Goal: Task Accomplishment & Management: Use online tool/utility

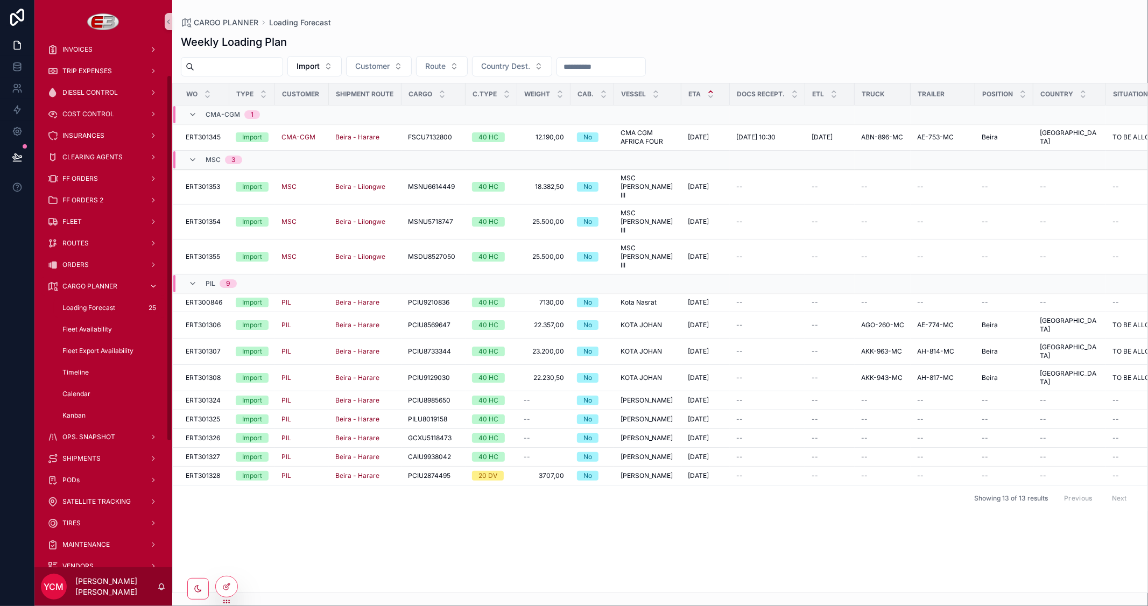
scroll to position [119, 0]
click at [97, 305] on span "Loading Forecast" at bounding box center [88, 306] width 53 height 9
click at [1017, 308] on span "Truck Allocation" at bounding box center [1042, 312] width 50 height 9
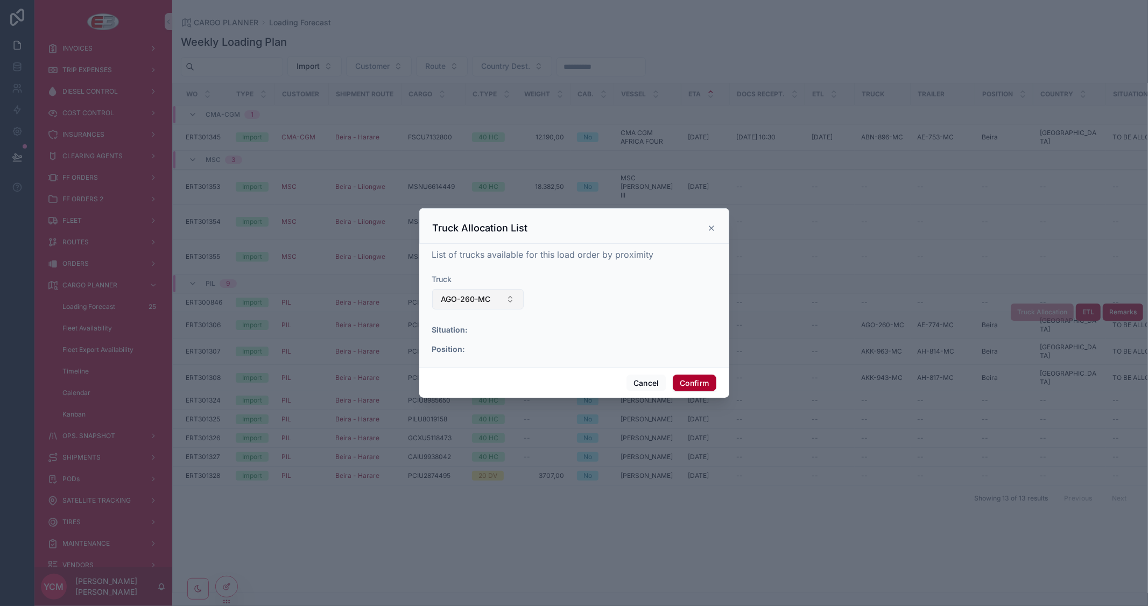
click at [511, 298] on button "AGO-260-MC" at bounding box center [478, 299] width 92 height 20
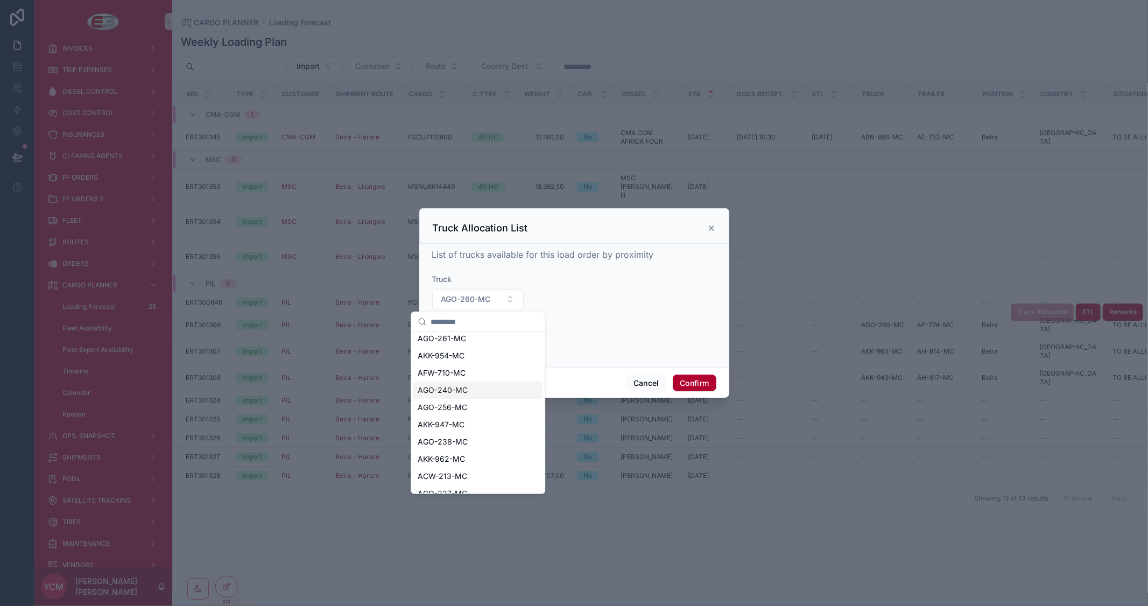
scroll to position [60, 0]
click at [465, 435] on div "AKK-962-MC" at bounding box center [477, 437] width 129 height 17
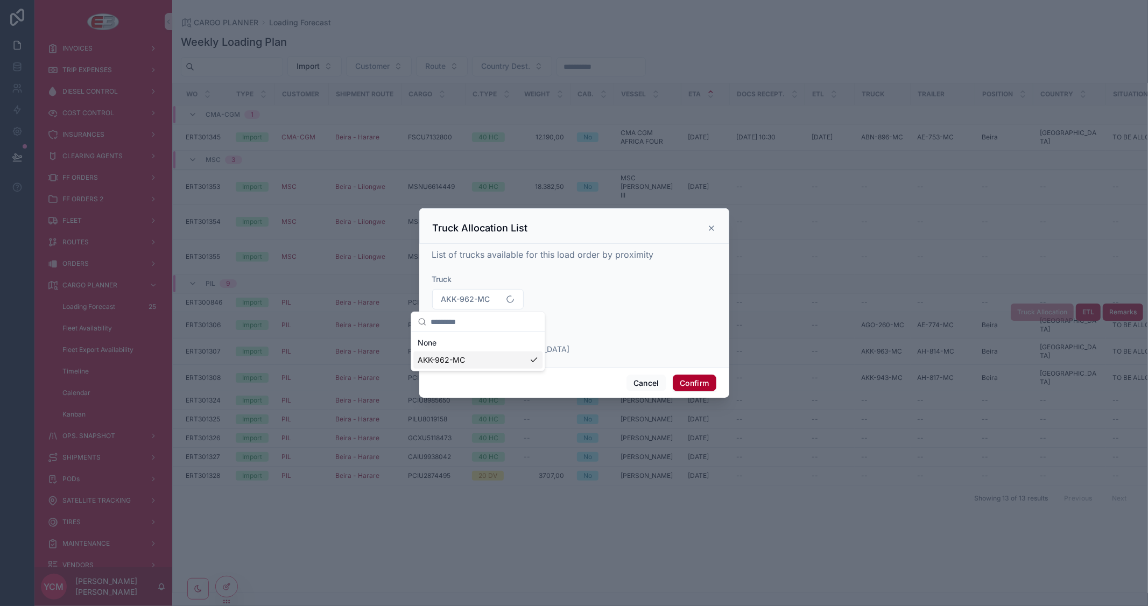
scroll to position [0, 0]
click at [687, 384] on button "Confirm" at bounding box center [694, 382] width 43 height 17
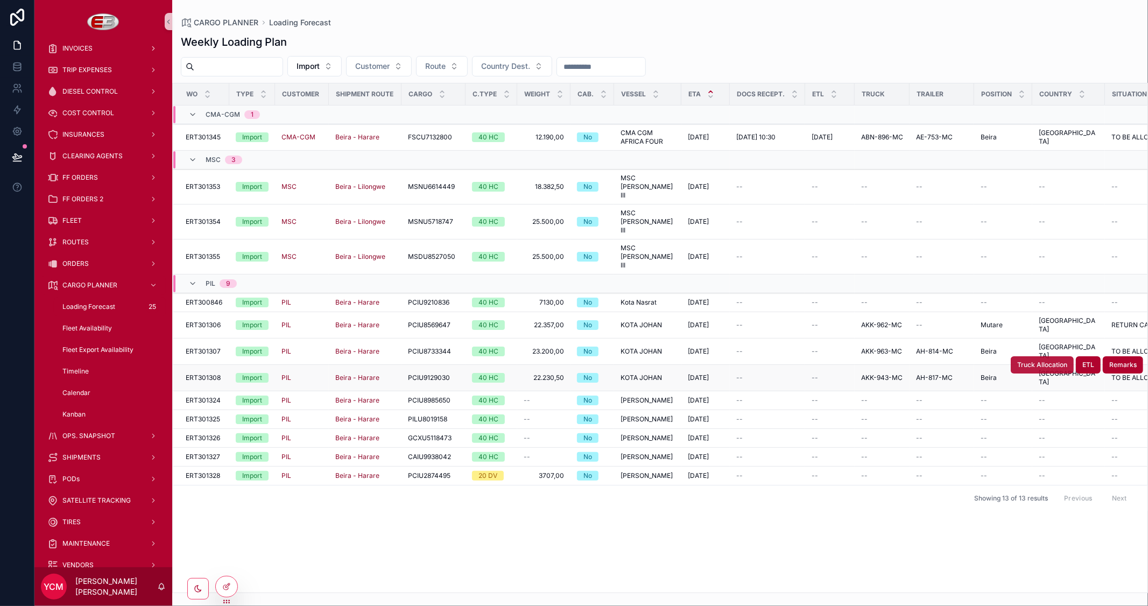
click at [1023, 356] on button "Truck Allocation" at bounding box center [1041, 364] width 63 height 17
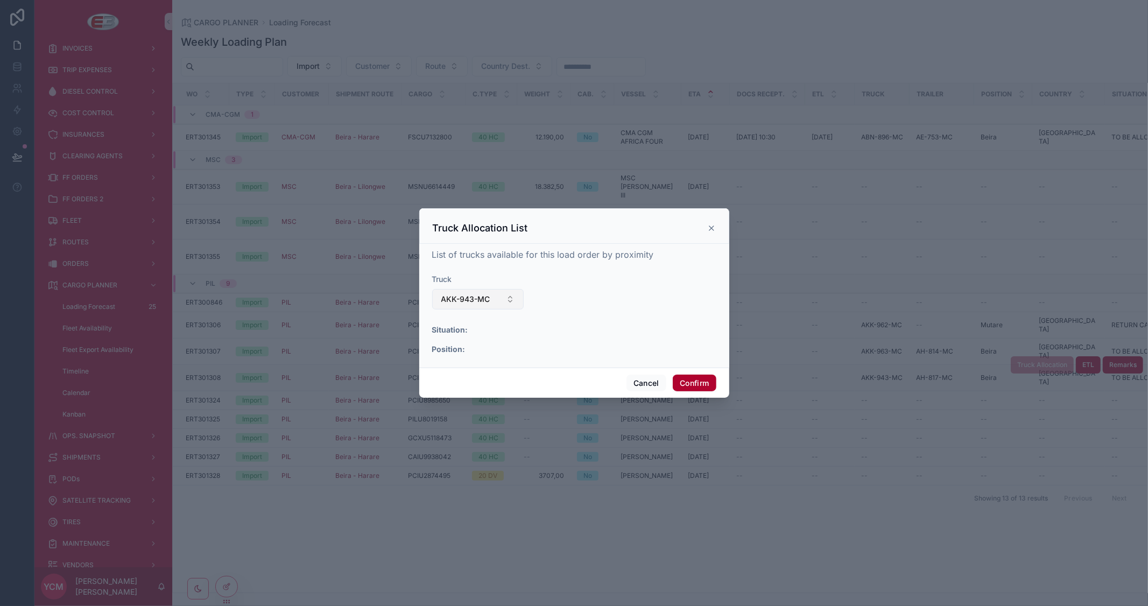
click at [515, 296] on button "AKK-943-MC" at bounding box center [478, 299] width 92 height 20
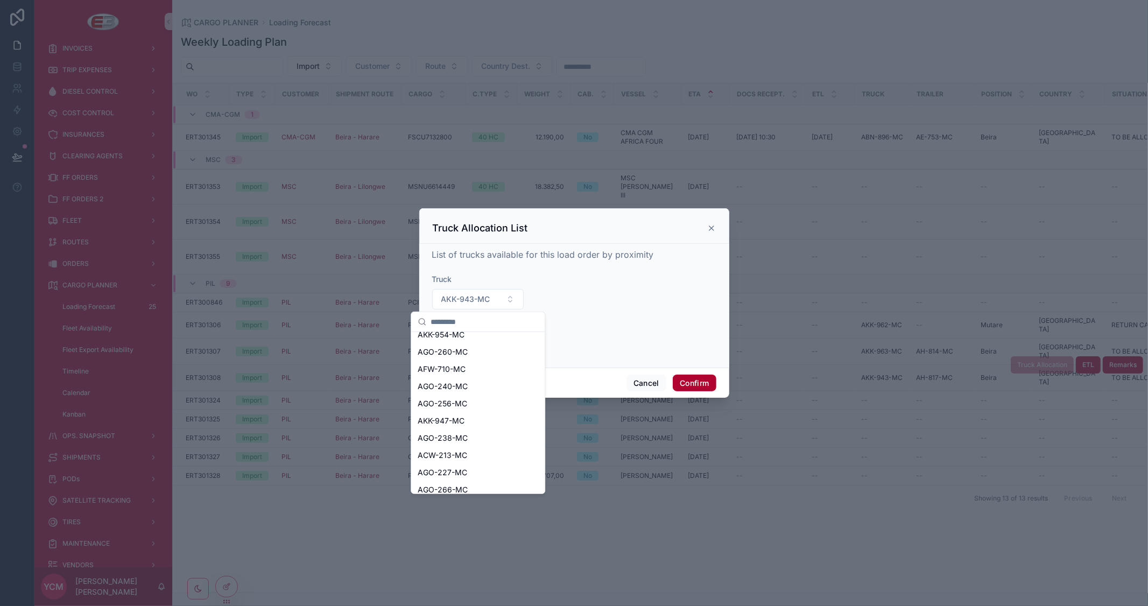
scroll to position [119, 0]
click at [474, 445] on div "AKK-917-MC" at bounding box center [477, 447] width 129 height 17
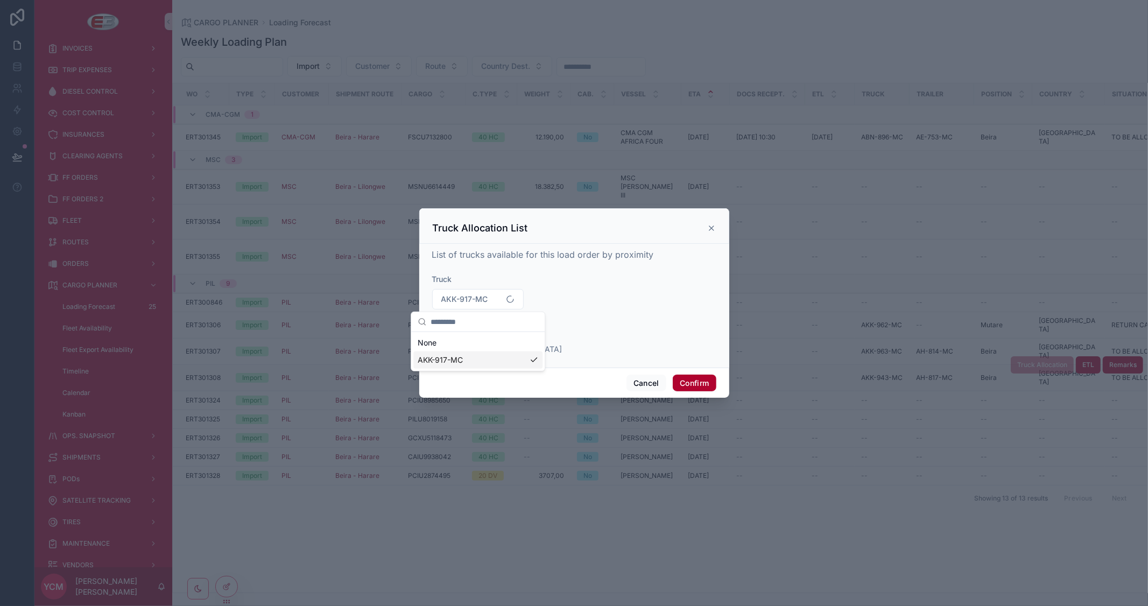
scroll to position [0, 0]
click at [695, 384] on button "Confirm" at bounding box center [694, 382] width 43 height 17
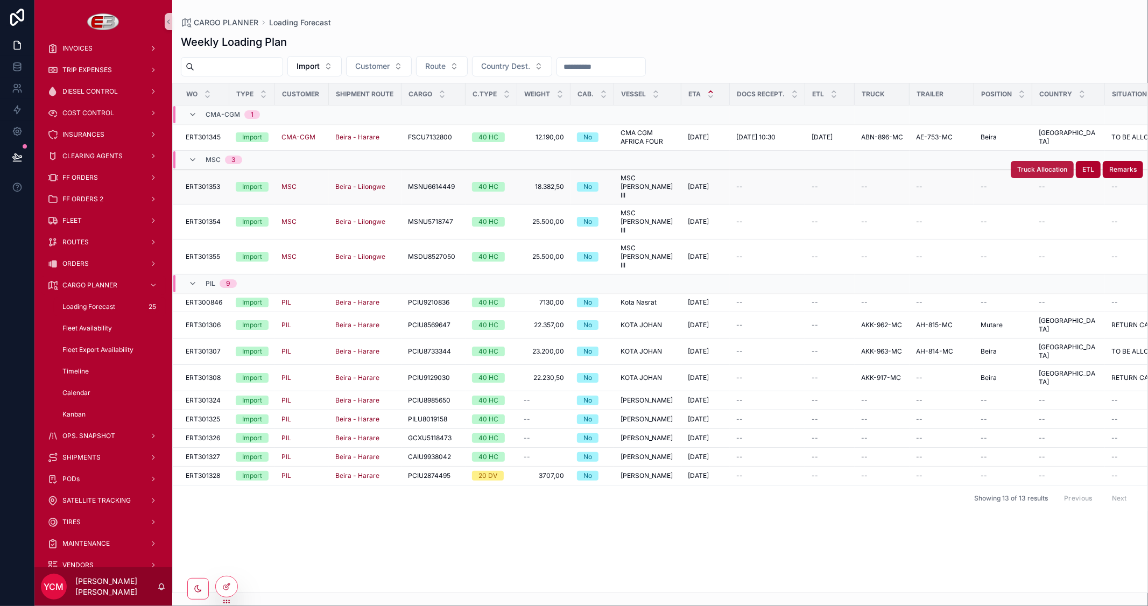
click at [1019, 171] on span "Truck Allocation" at bounding box center [1042, 169] width 50 height 9
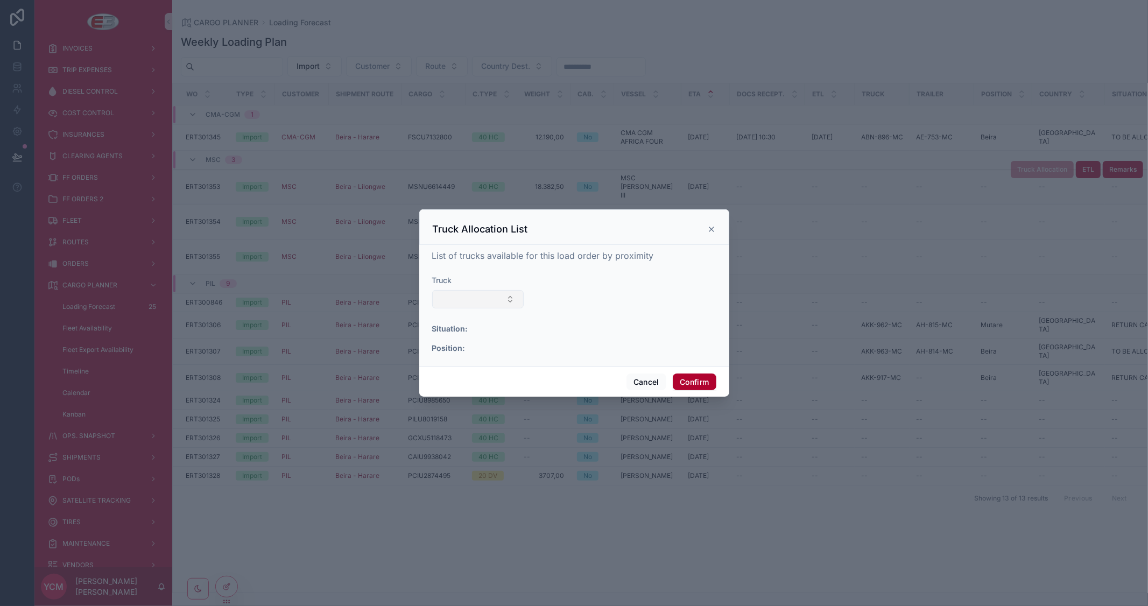
click at [503, 302] on button "Select Button" at bounding box center [478, 299] width 92 height 18
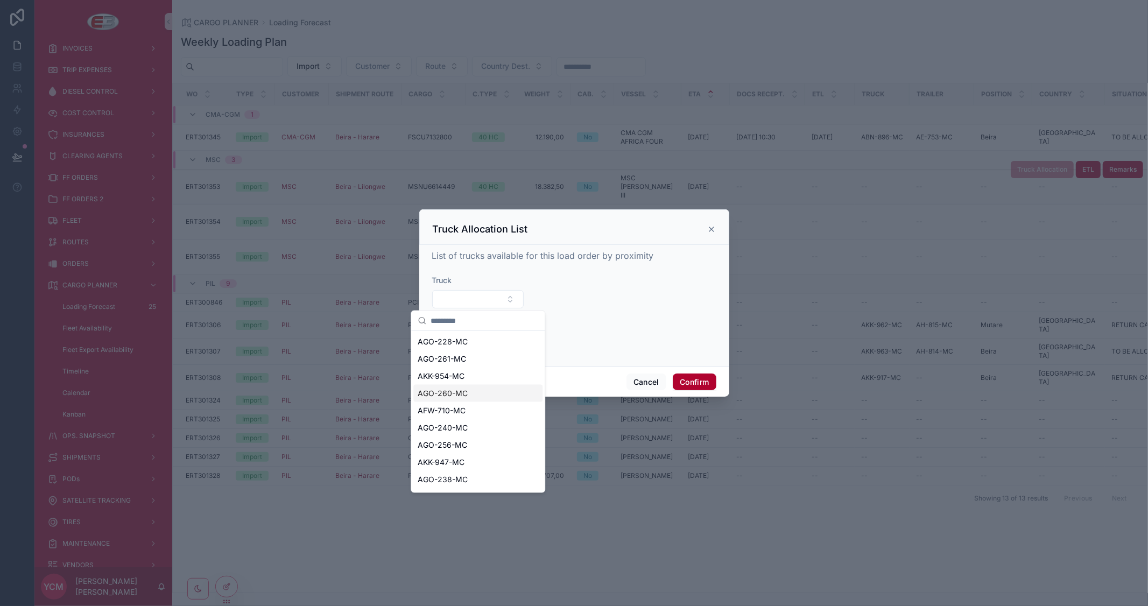
click at [464, 397] on span "AGO-260-MC" at bounding box center [443, 393] width 50 height 11
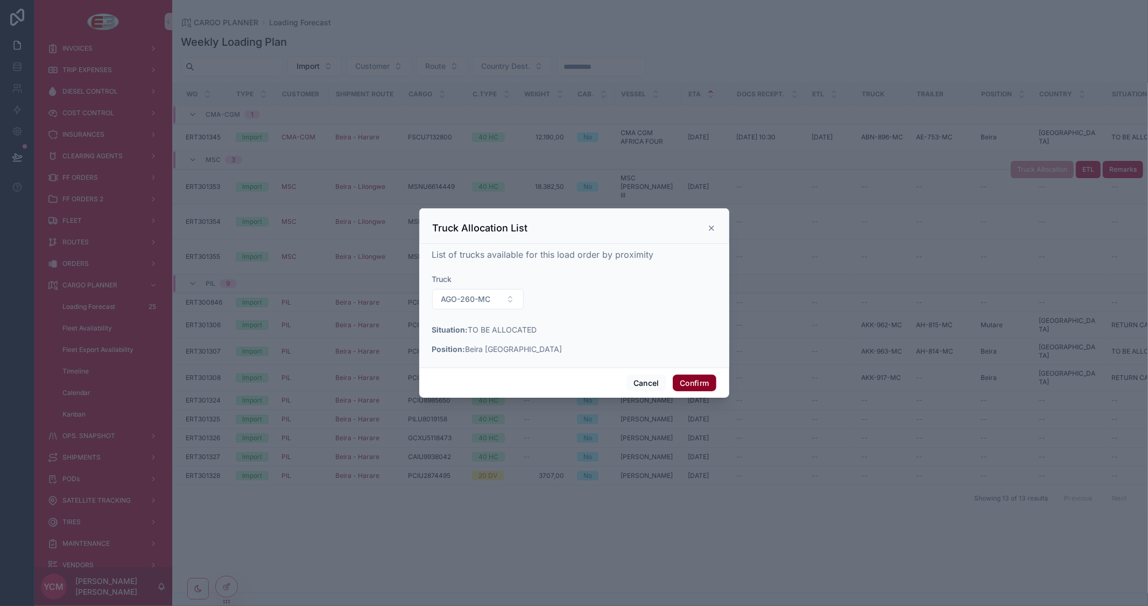
click at [703, 379] on button "Confirm" at bounding box center [694, 382] width 43 height 17
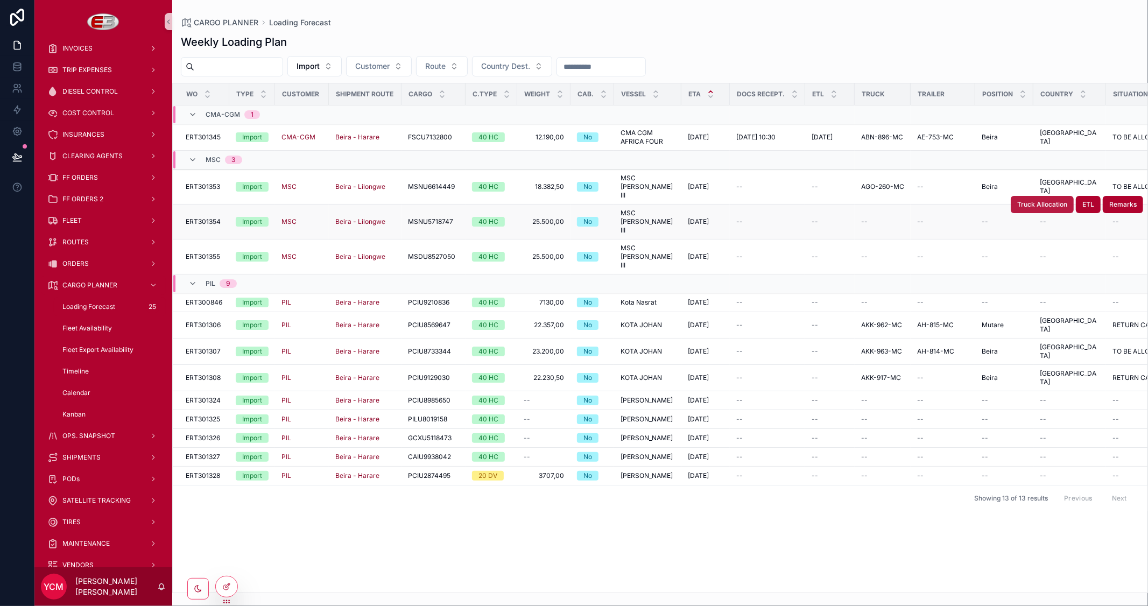
click at [1024, 200] on span "Truck Allocation" at bounding box center [1042, 204] width 50 height 9
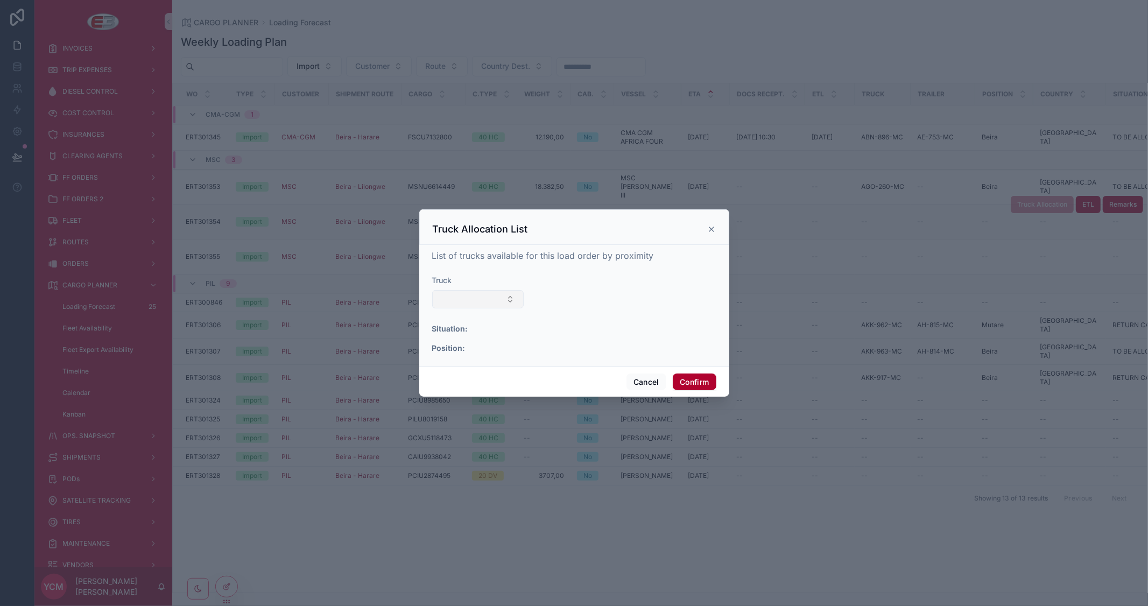
click at [507, 304] on button "Select Button" at bounding box center [478, 299] width 92 height 18
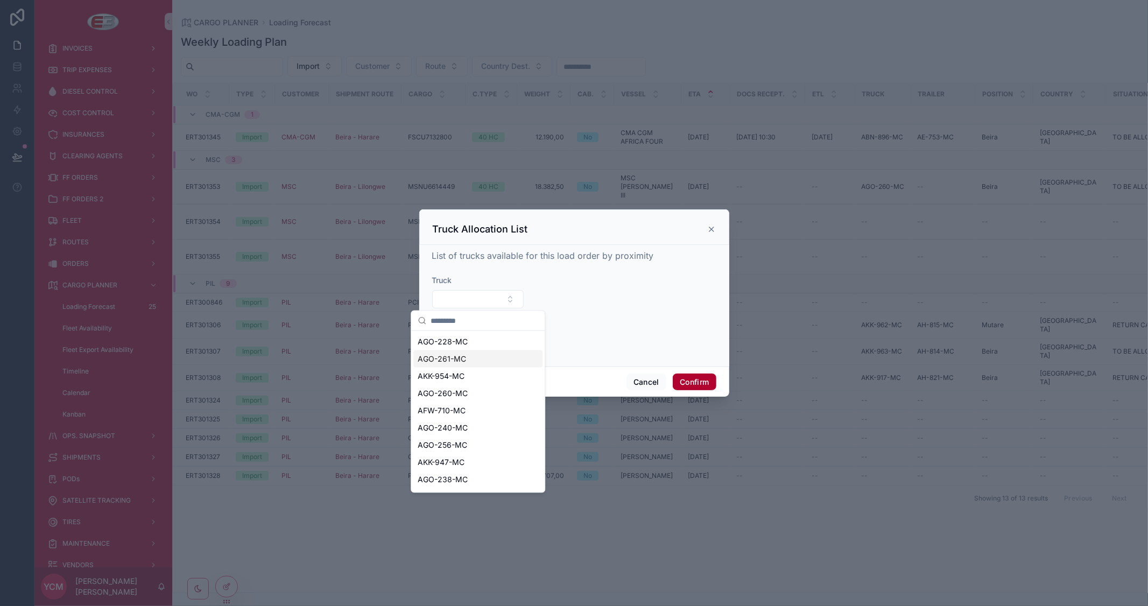
scroll to position [101, 0]
click at [443, 451] on span "AFW-789-MC" at bounding box center [443, 447] width 50 height 11
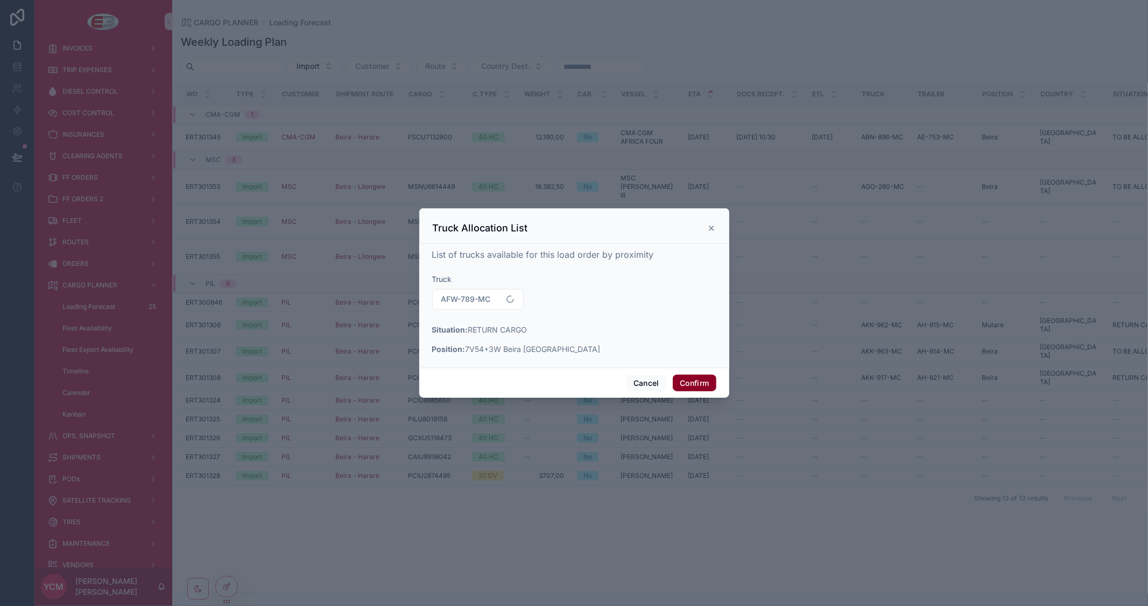
click at [690, 387] on button "Confirm" at bounding box center [694, 382] width 43 height 17
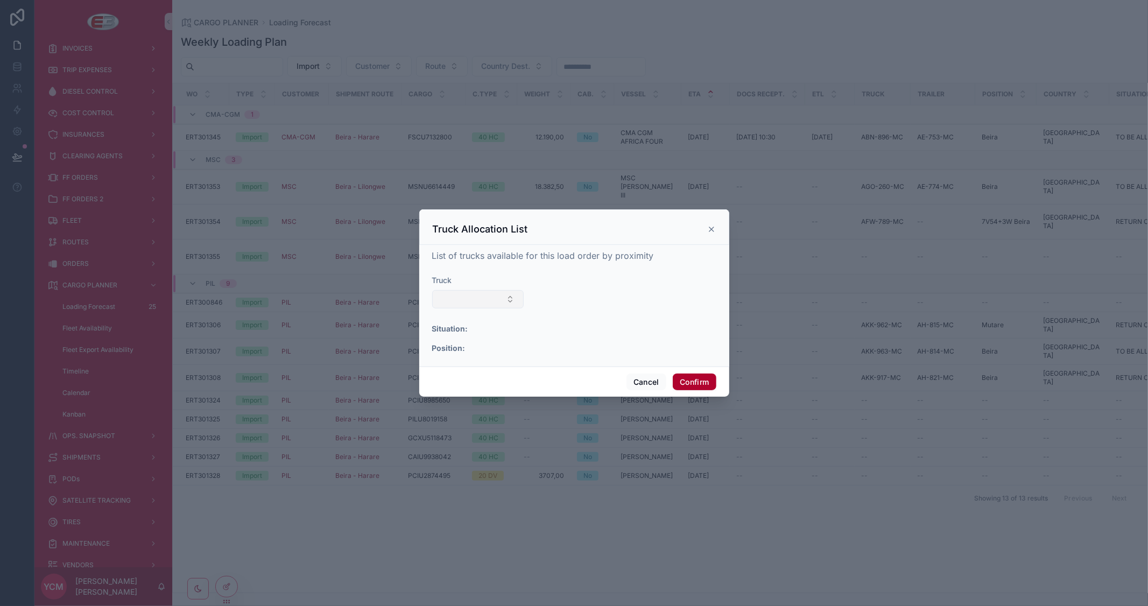
click at [495, 306] on button "Select Button" at bounding box center [478, 299] width 92 height 18
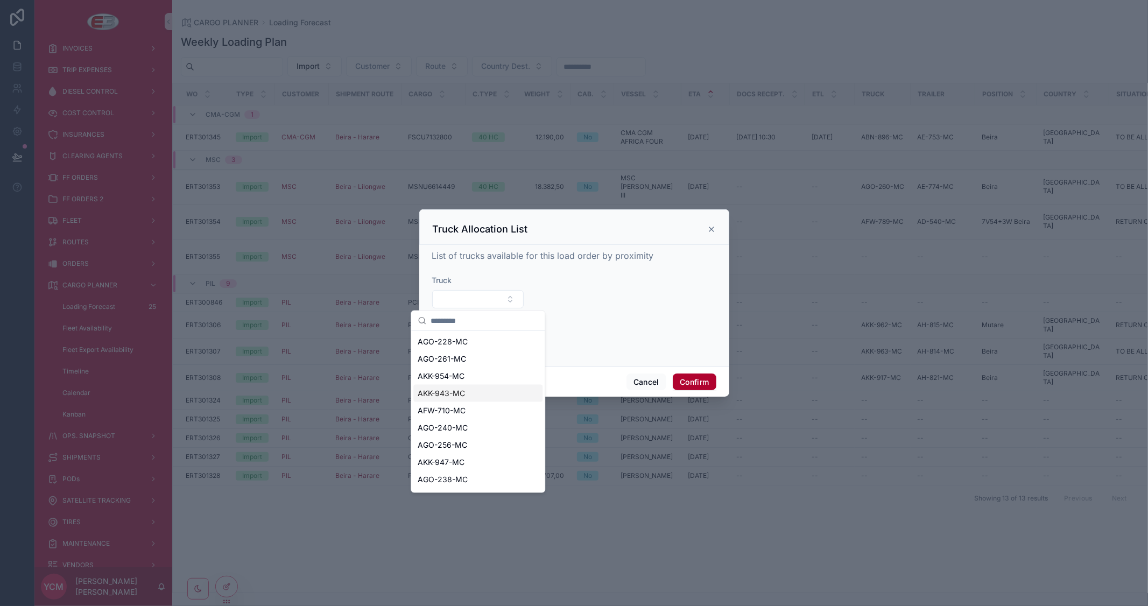
click at [485, 395] on div "AKK-943-MC" at bounding box center [477, 393] width 129 height 17
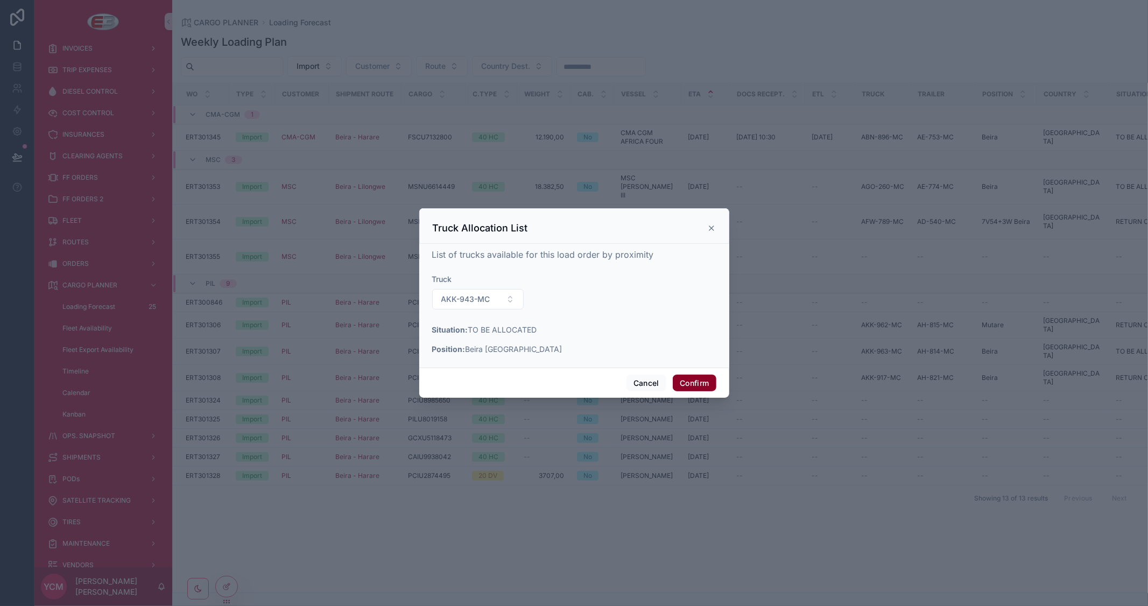
click at [698, 384] on button "Confirm" at bounding box center [694, 382] width 43 height 17
